Goal: Task Accomplishment & Management: Manage account settings

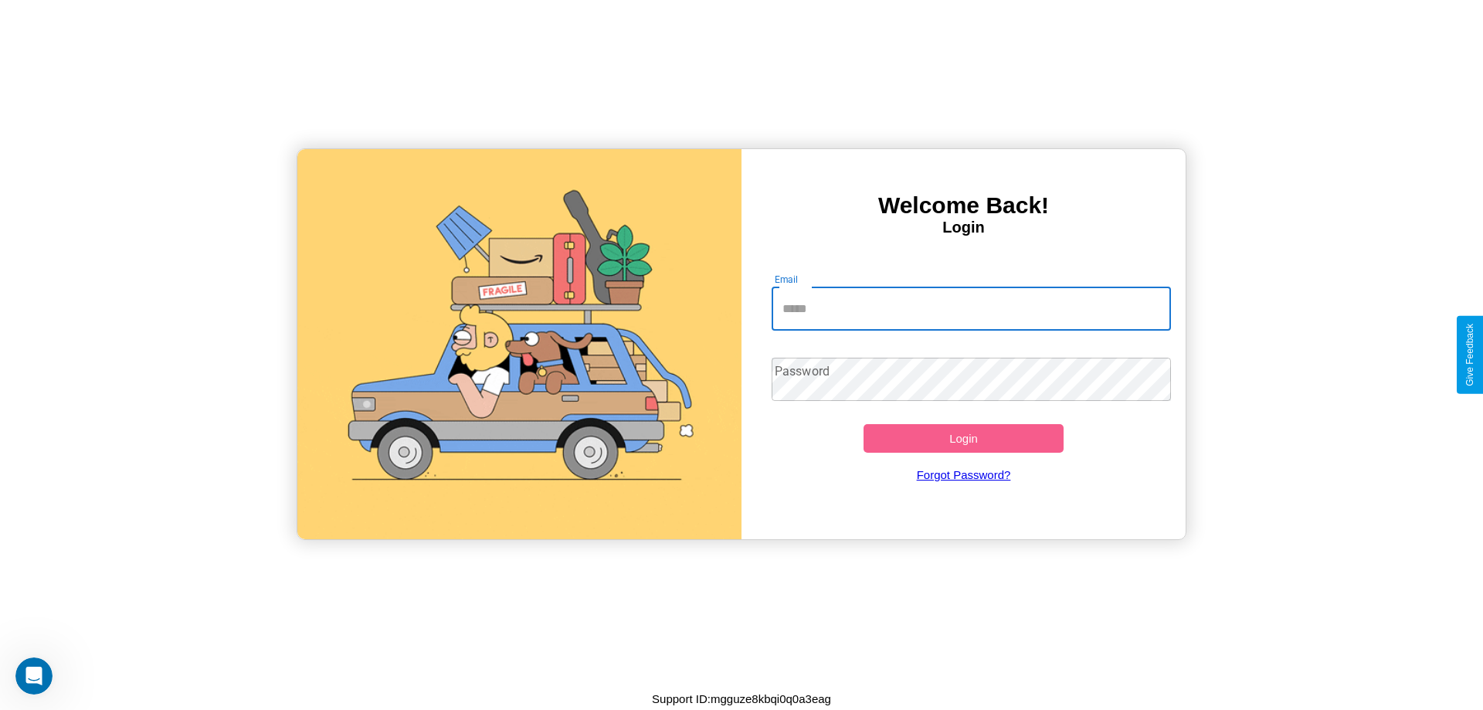
click at [971, 308] on input "Email" at bounding box center [972, 308] width 400 height 43
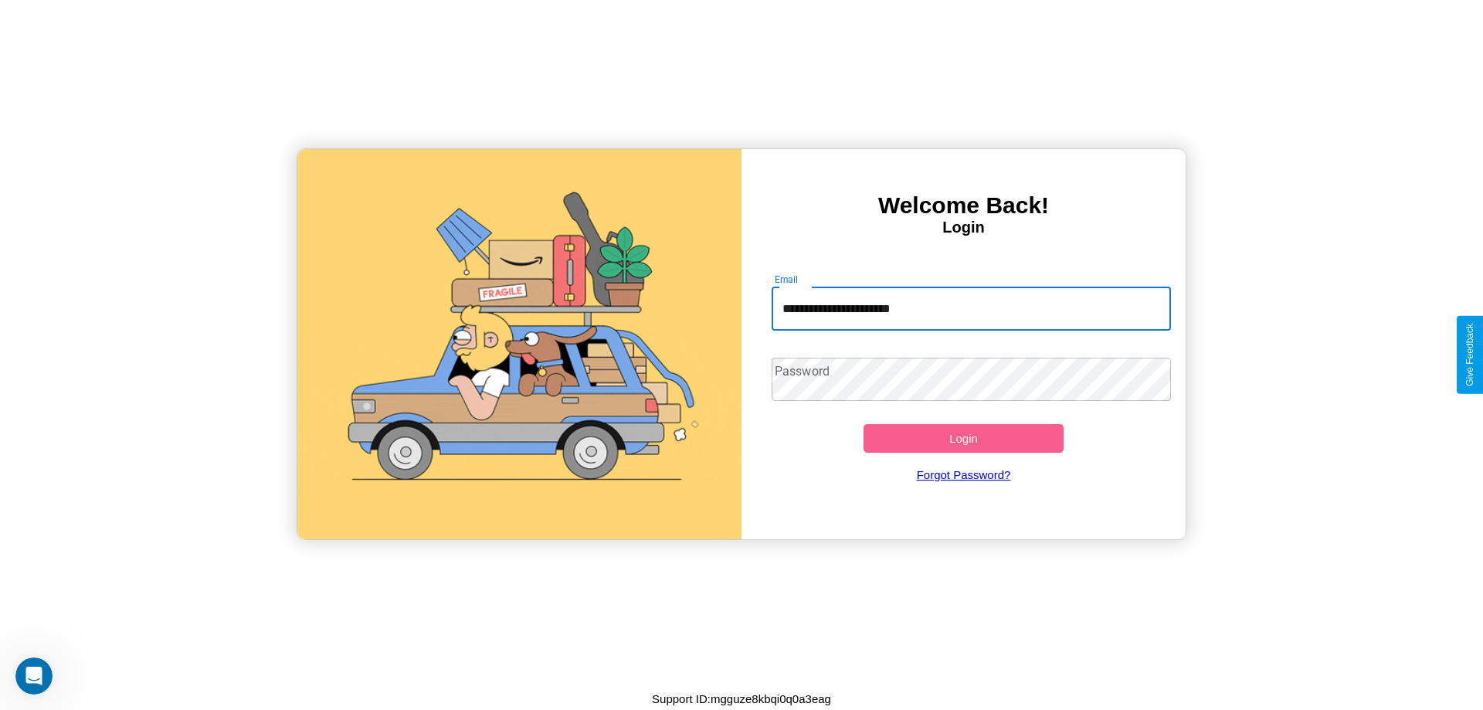
type input "**********"
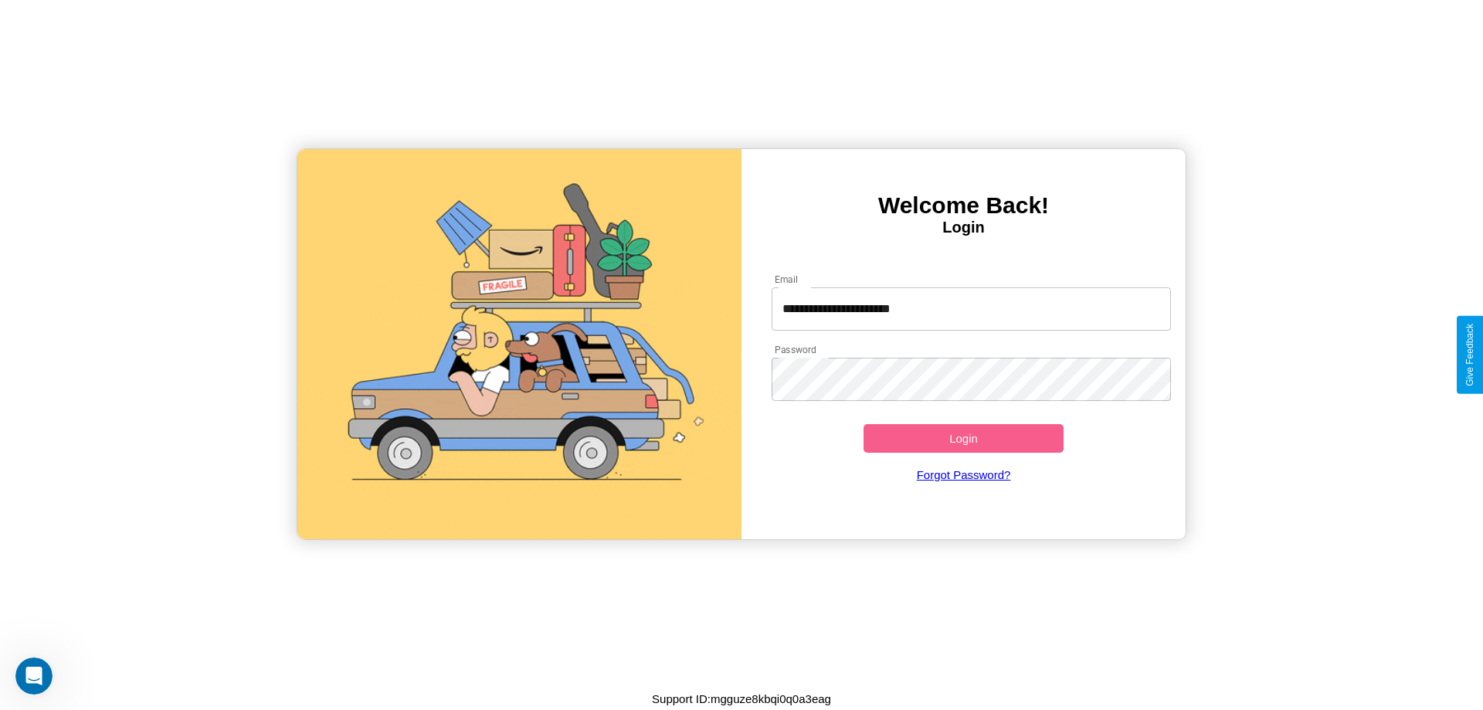
click at [963, 438] on button "Login" at bounding box center [964, 438] width 200 height 29
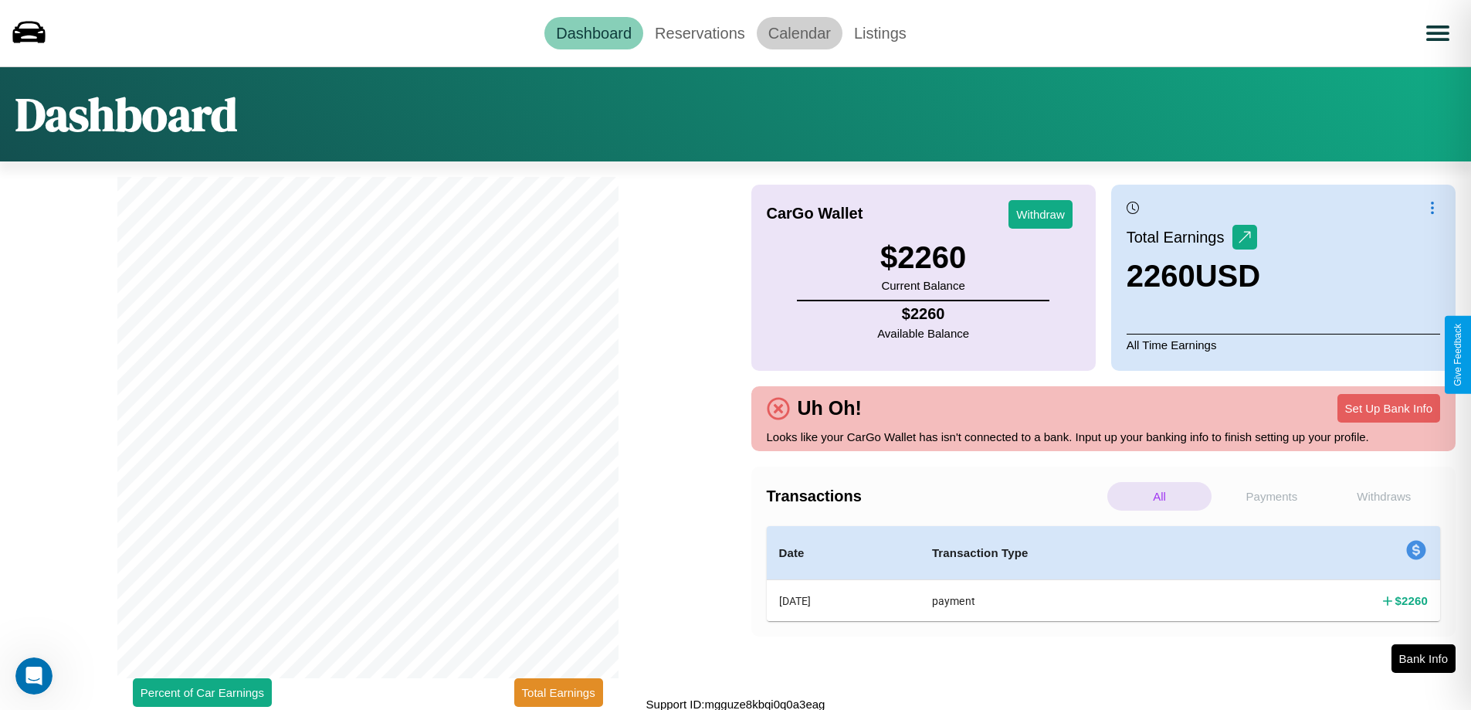
click at [799, 32] on link "Calendar" at bounding box center [800, 33] width 86 height 32
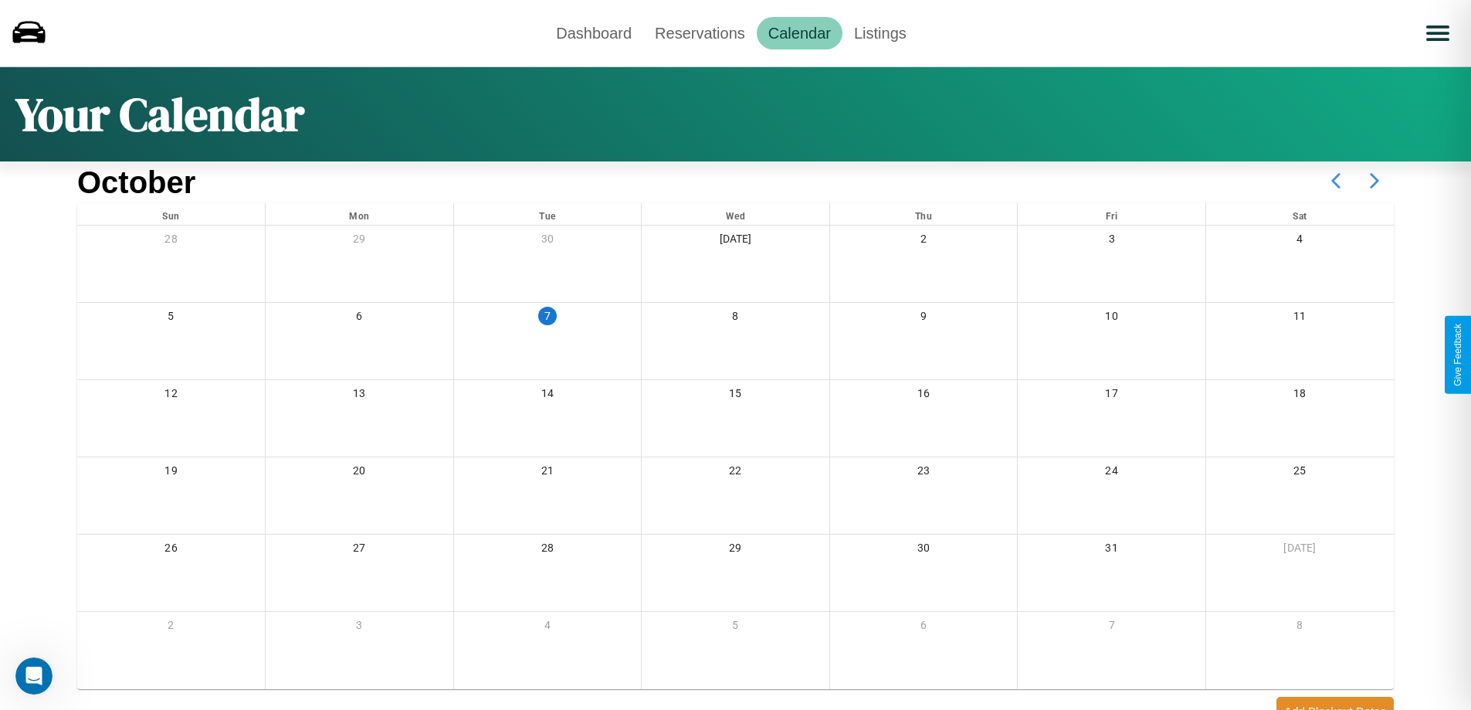
click at [1375, 181] on icon at bounding box center [1375, 180] width 39 height 39
click at [700, 32] on link "Reservations" at bounding box center [700, 33] width 114 height 32
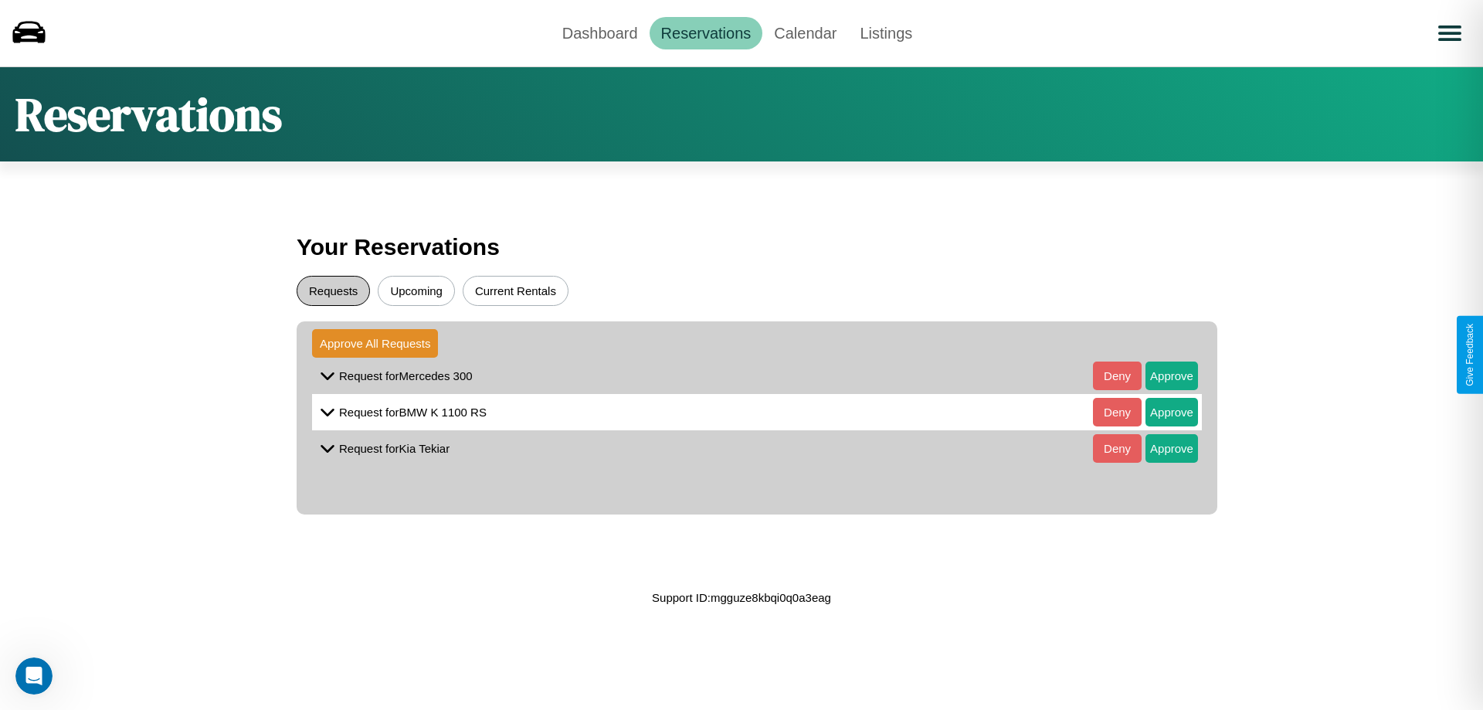
click at [333, 290] on button "Requests" at bounding box center [333, 291] width 73 height 30
click at [1160, 375] on button "Approve" at bounding box center [1171, 375] width 53 height 29
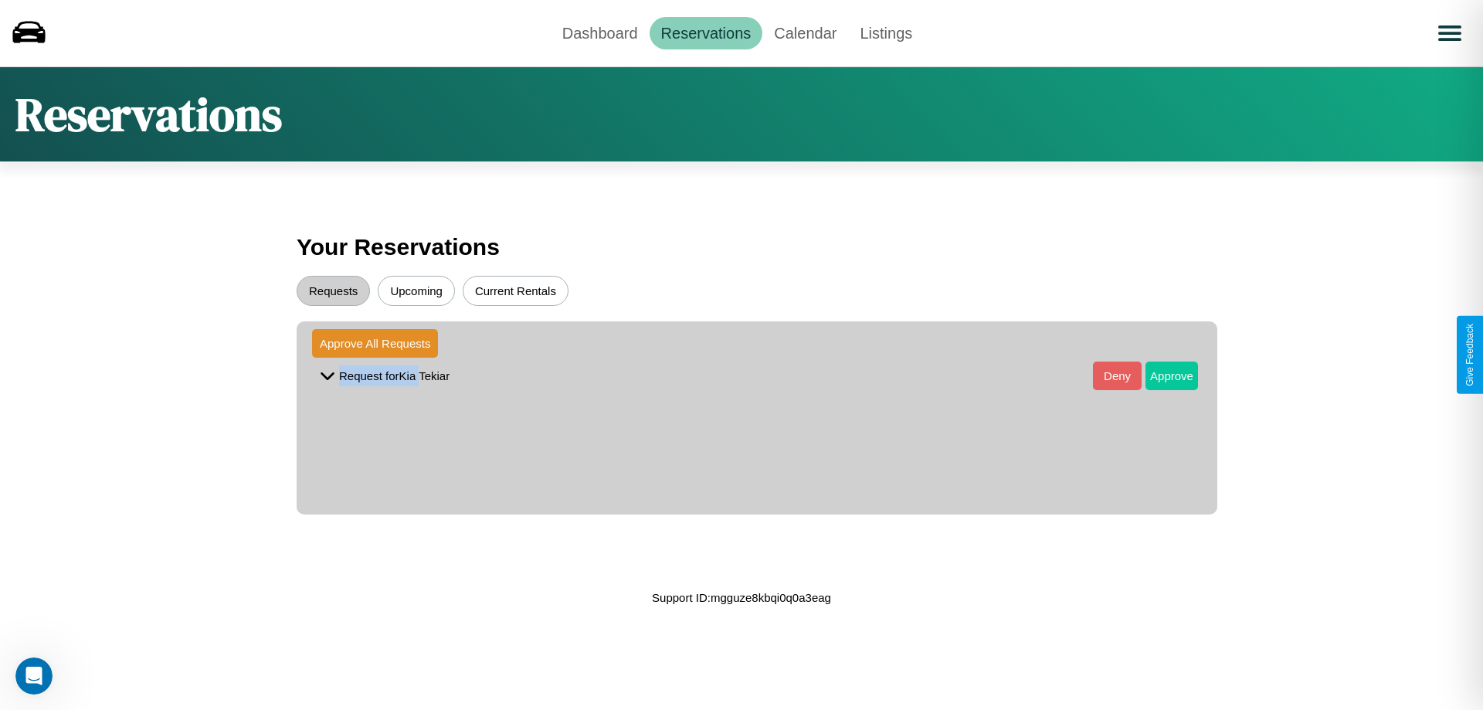
click at [1160, 375] on button "Approve" at bounding box center [1171, 375] width 53 height 29
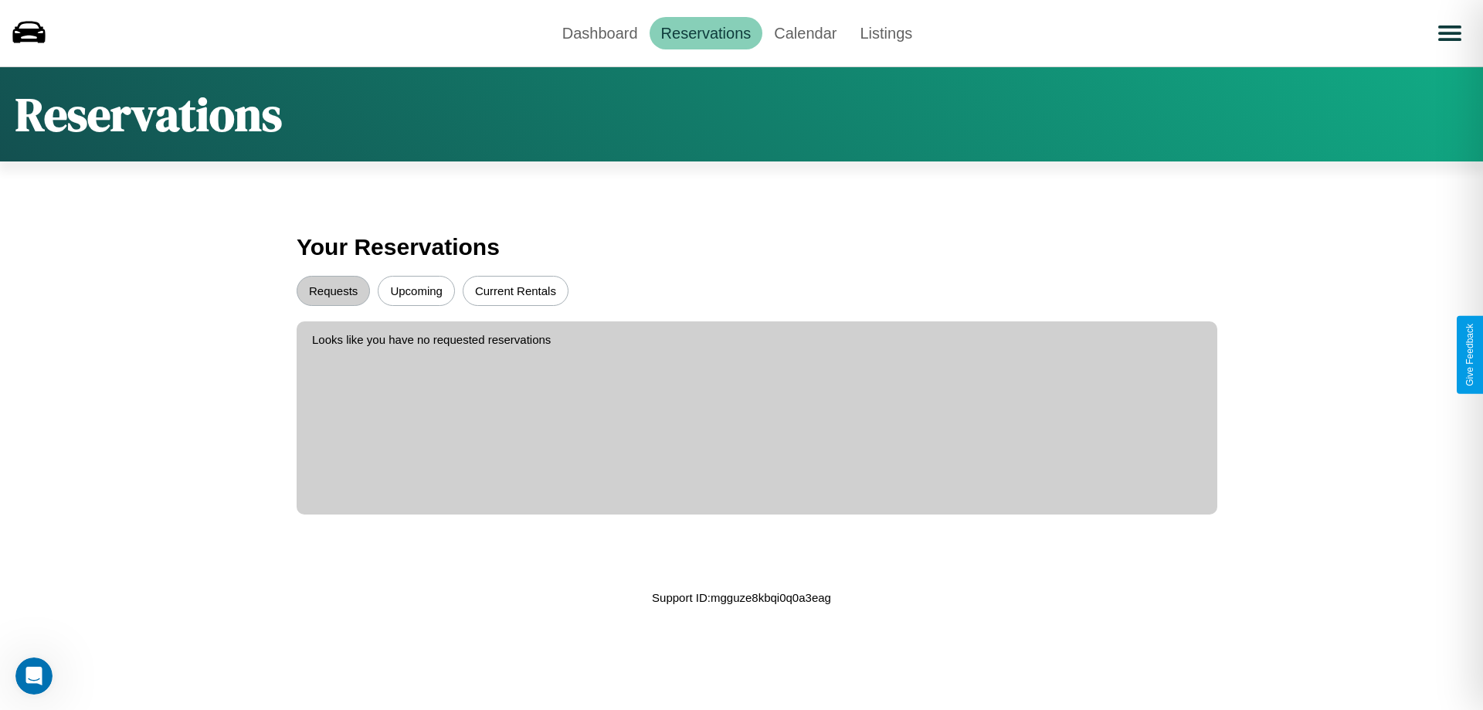
click at [416, 290] on button "Upcoming" at bounding box center [416, 291] width 77 height 30
click at [599, 32] on link "Dashboard" at bounding box center [600, 33] width 99 height 32
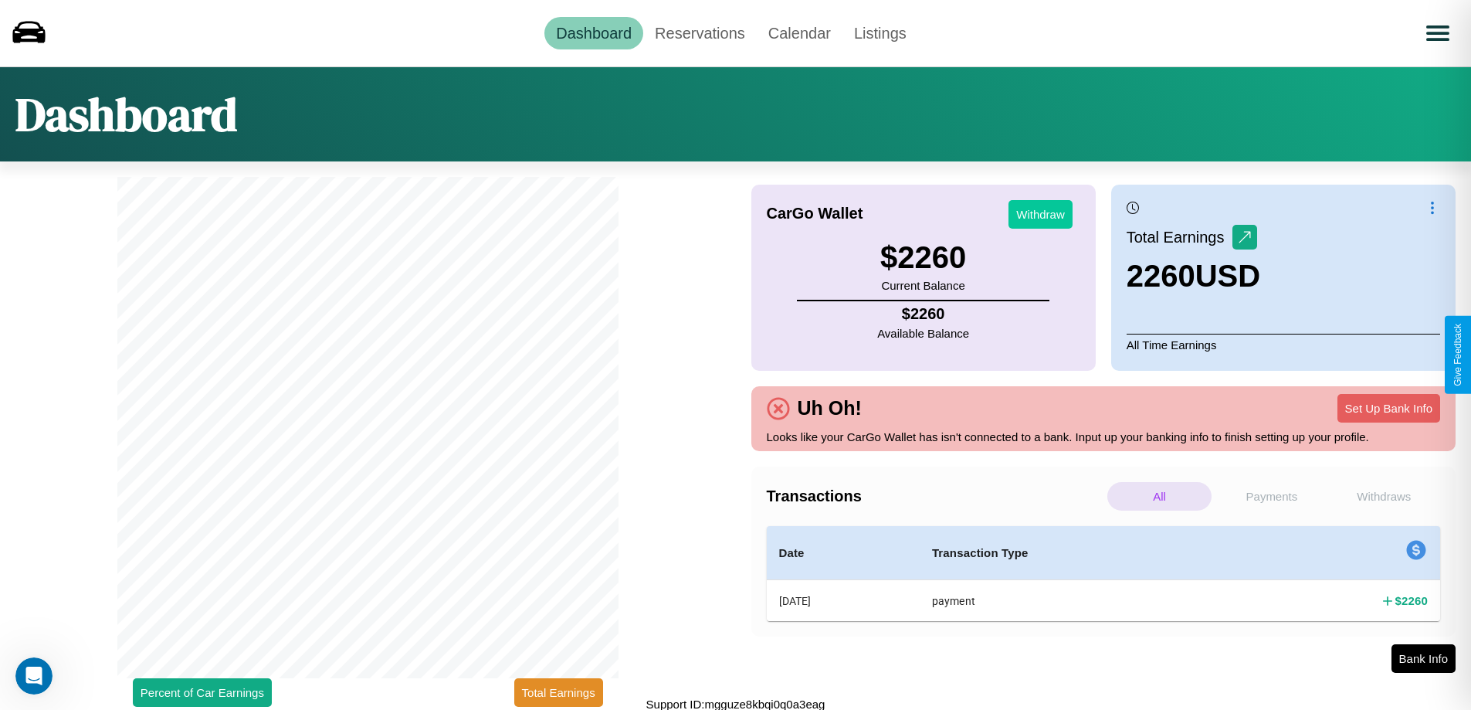
click at [1040, 214] on button "Withdraw" at bounding box center [1041, 214] width 64 height 29
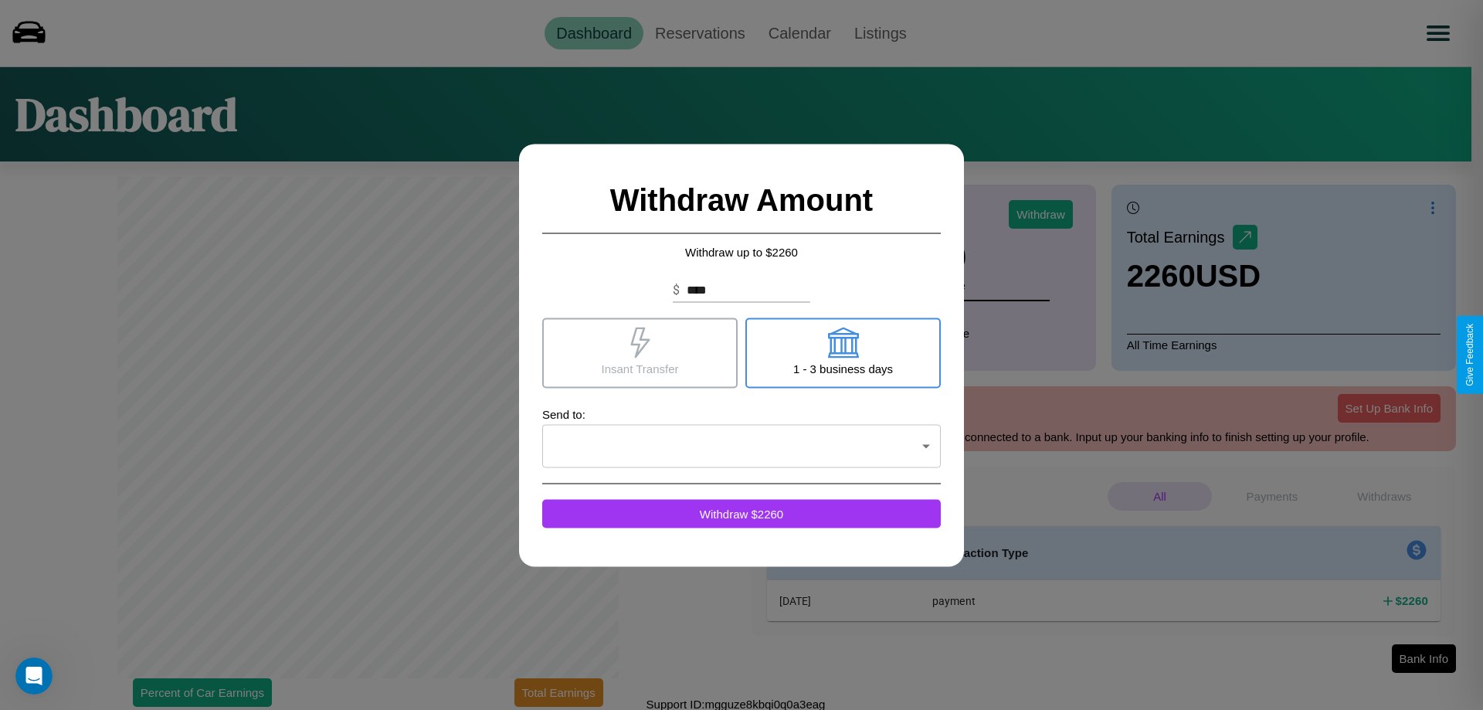
click at [843, 352] on icon at bounding box center [842, 342] width 31 height 31
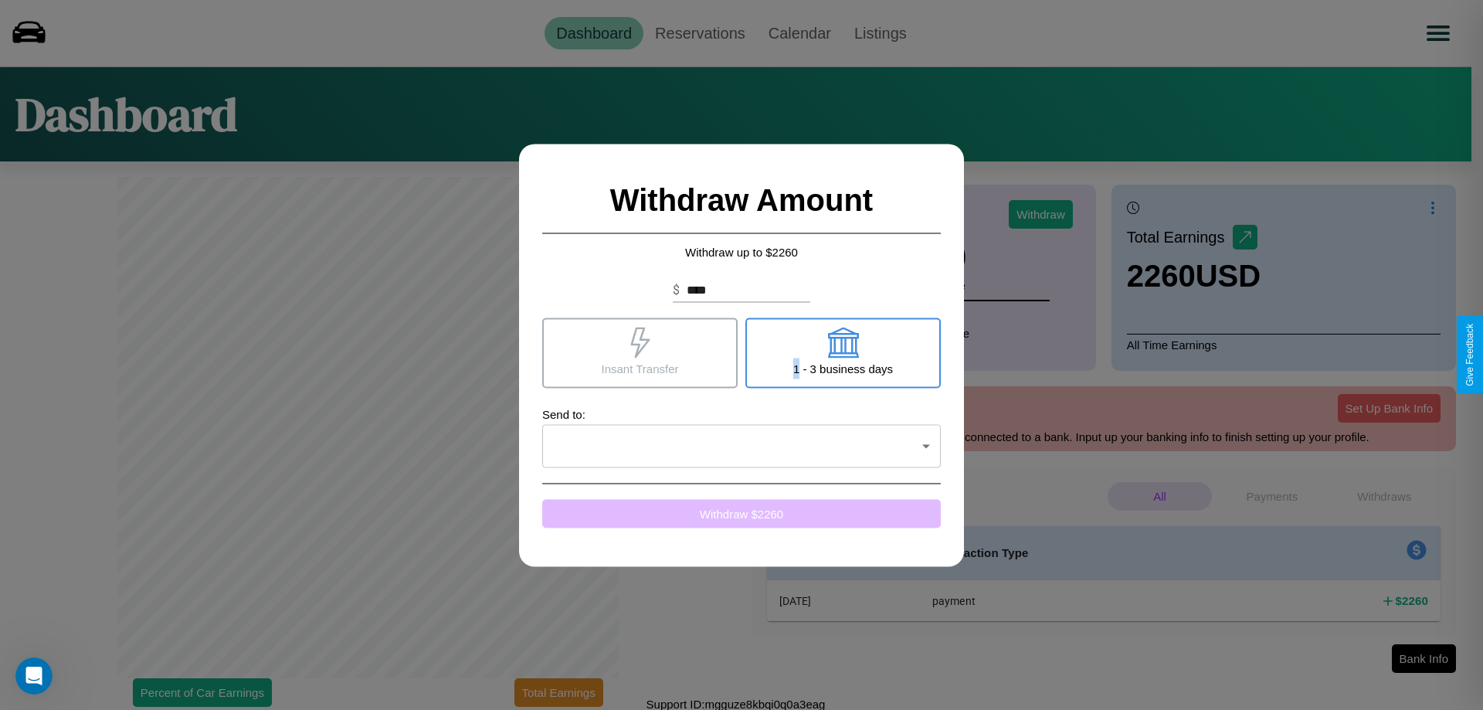
click at [741, 513] on button "Withdraw $ 2260" at bounding box center [741, 513] width 399 height 29
